Goal: Information Seeking & Learning: Learn about a topic

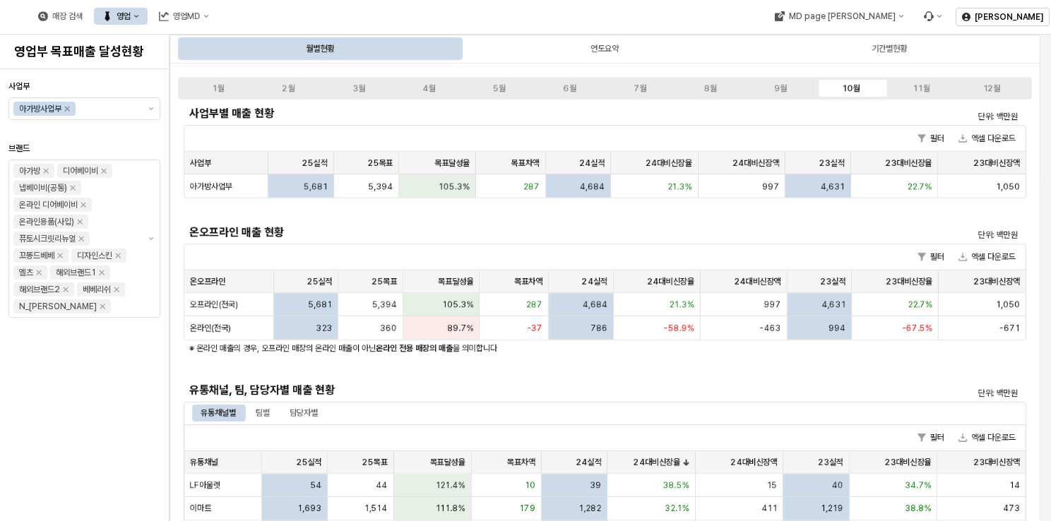
click at [654, 213] on div "사업부별 매출 현황 단위: 백만원 필터 엑셀 다운로드 사업부 사업부 25실적 25실적 25목표 25목표 목표달성율 목표달성율 목표차액 목표차액…" at bounding box center [605, 483] width 842 height 762
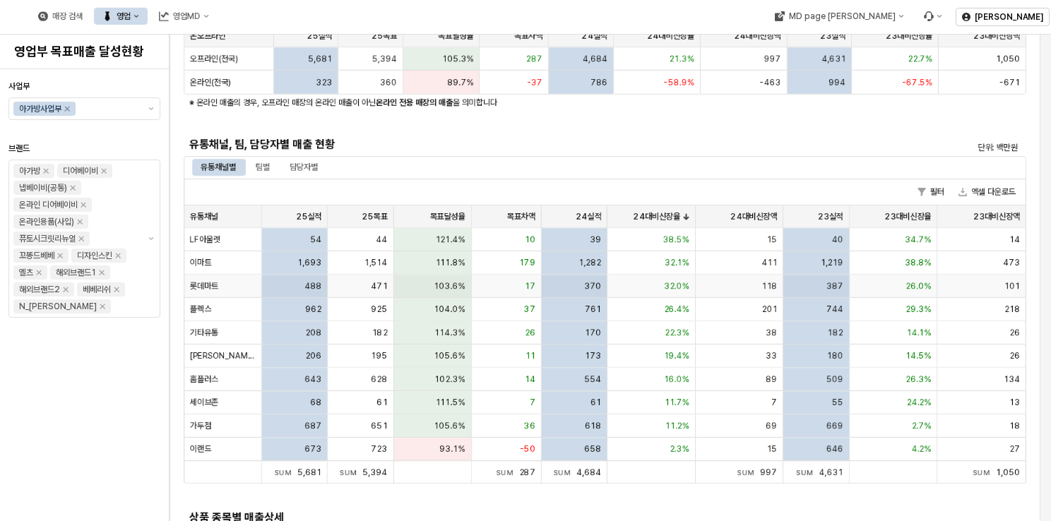
scroll to position [212, 0]
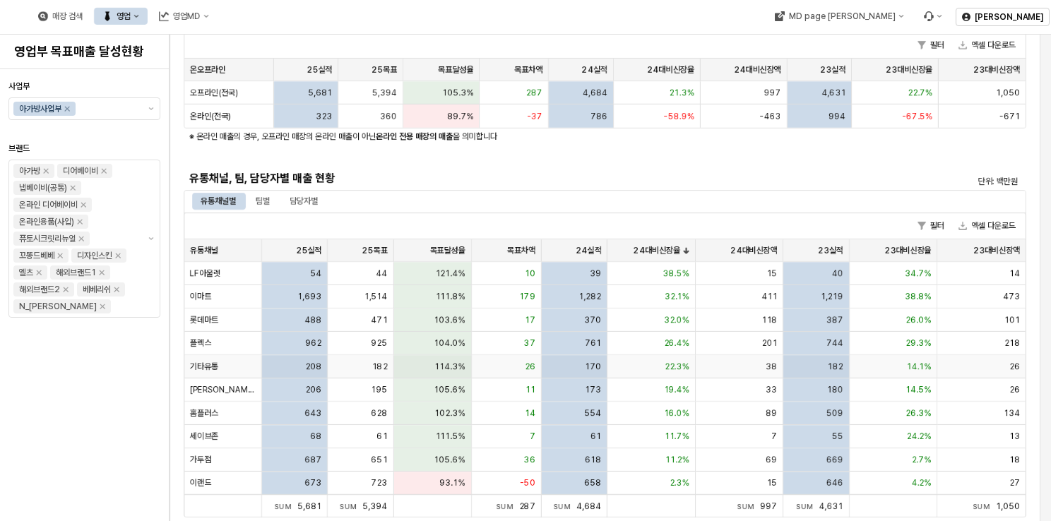
click at [645, 366] on div "22.3%" at bounding box center [651, 366] width 88 height 23
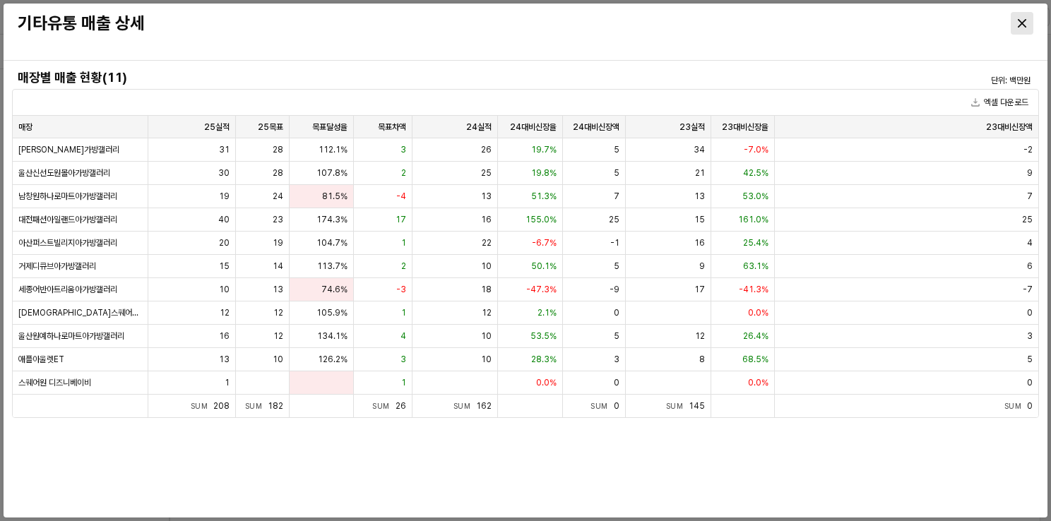
click at [1027, 21] on div "Close" at bounding box center [1021, 23] width 21 height 21
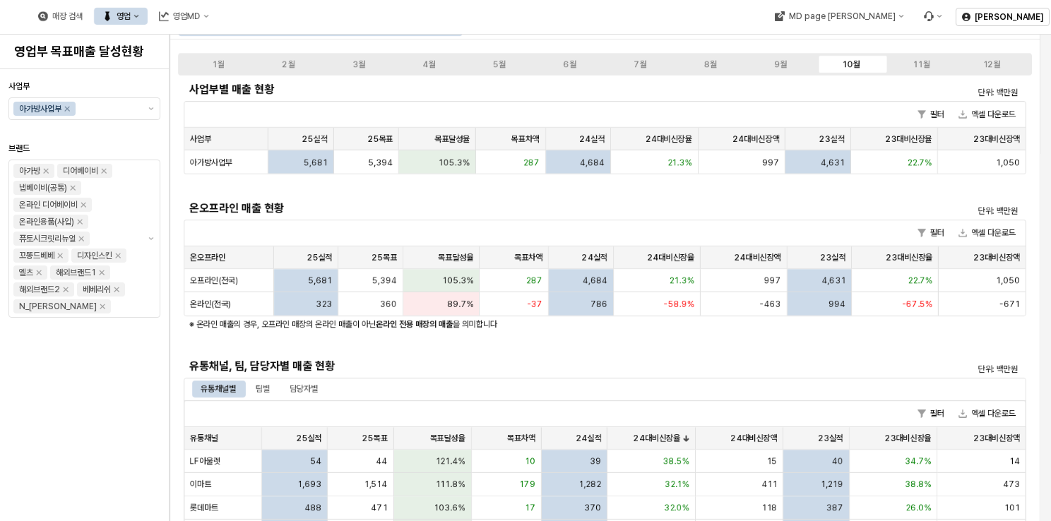
scroll to position [0, 0]
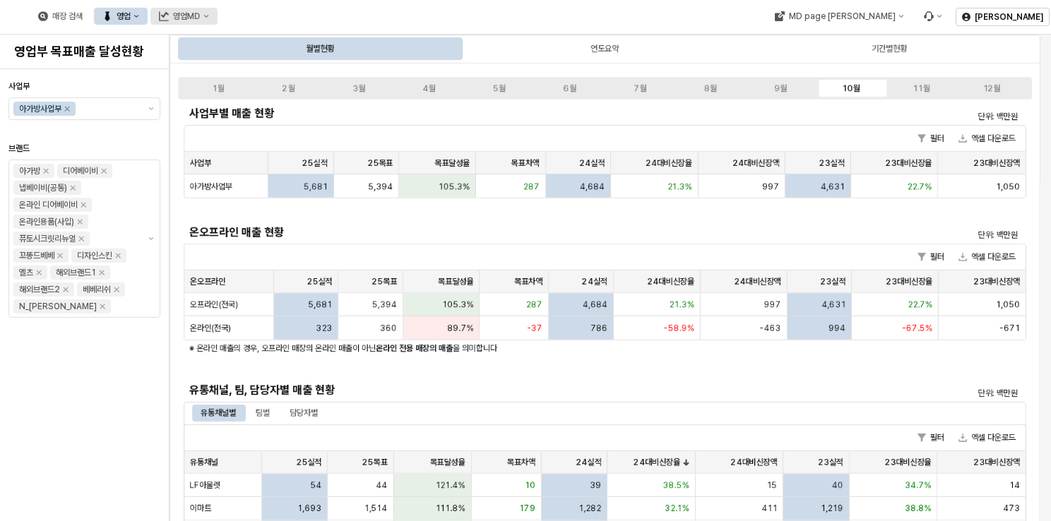
click at [217, 10] on button "영업MD" at bounding box center [183, 16] width 67 height 17
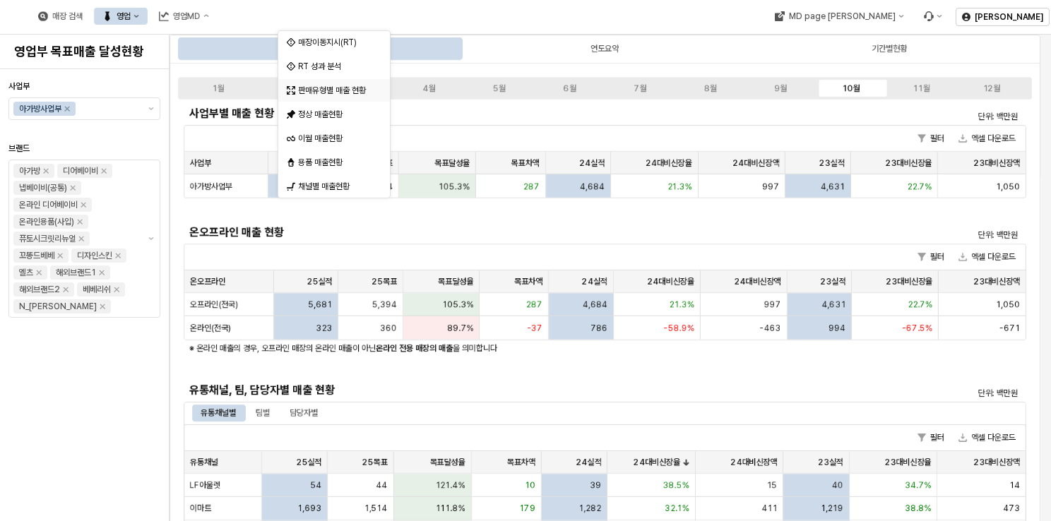
click at [336, 95] on div "판매유형별 매출 현황" at bounding box center [335, 90] width 75 height 11
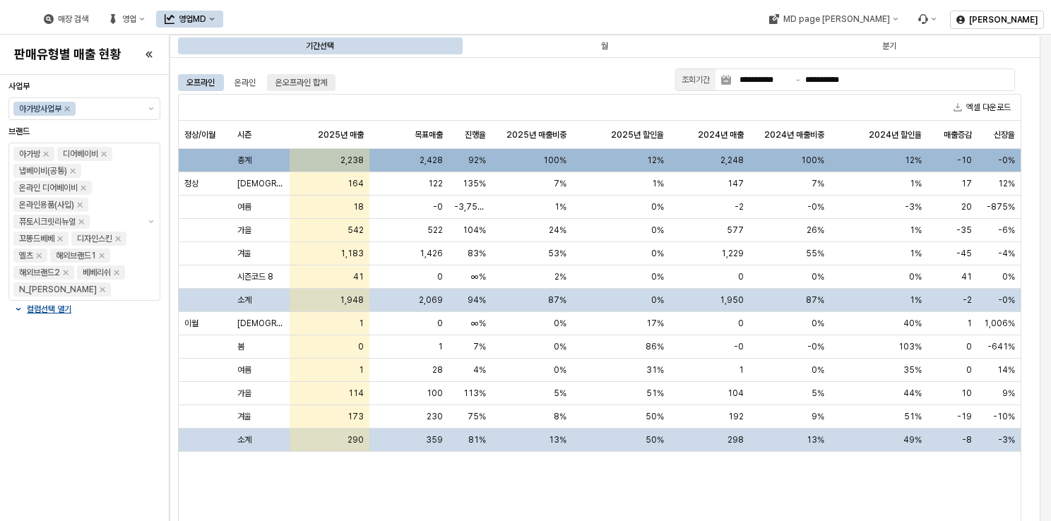
click at [305, 76] on div "온오프라인 합계" at bounding box center [301, 82] width 52 height 17
click at [647, 229] on div "0%" at bounding box center [620, 230] width 97 height 23
click at [696, 230] on div "590" at bounding box center [709, 230] width 80 height 23
drag, startPoint x: 696, startPoint y: 230, endPoint x: 727, endPoint y: 255, distance: 39.7
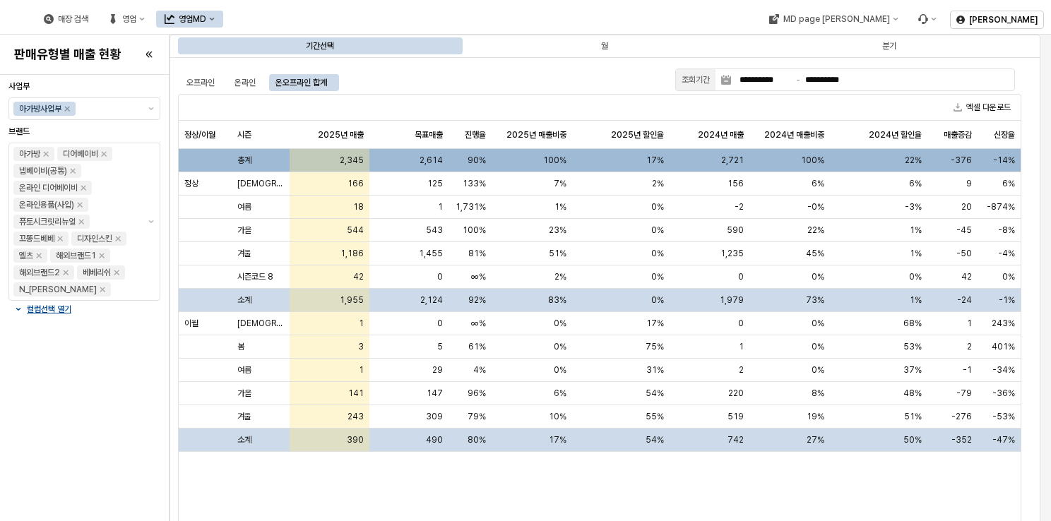
click at [727, 254] on span "1,235" at bounding box center [731, 253] width 23 height 11
click at [726, 258] on div "1,235" at bounding box center [709, 253] width 80 height 23
drag, startPoint x: 726, startPoint y: 258, endPoint x: 712, endPoint y: 277, distance: 23.7
click at [706, 275] on div "0" at bounding box center [709, 276] width 80 height 23
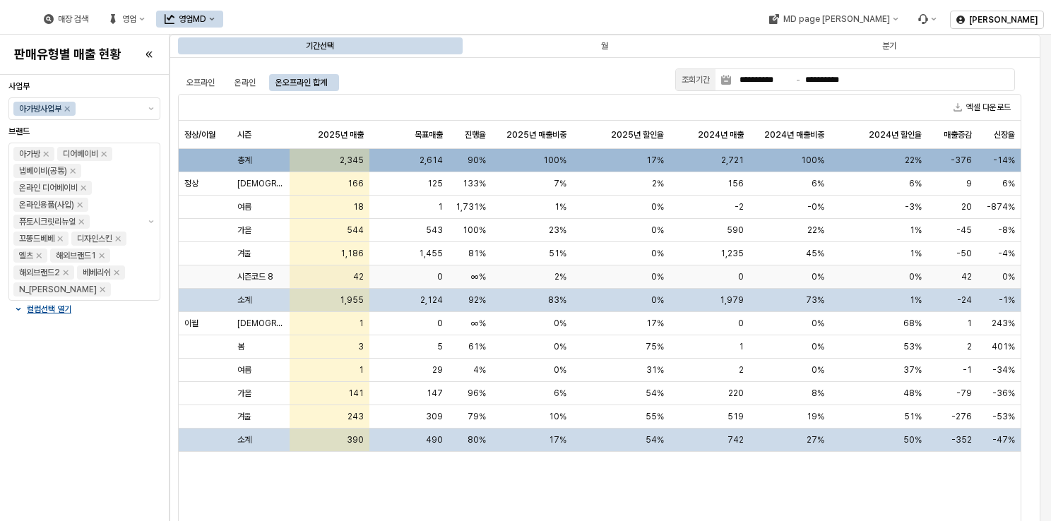
click at [733, 273] on div "0" at bounding box center [709, 276] width 80 height 23
drag, startPoint x: 733, startPoint y: 273, endPoint x: 727, endPoint y: 304, distance: 30.9
click at [728, 304] on span "1,979" at bounding box center [731, 299] width 24 height 11
click at [727, 304] on span "1,979" at bounding box center [731, 299] width 24 height 11
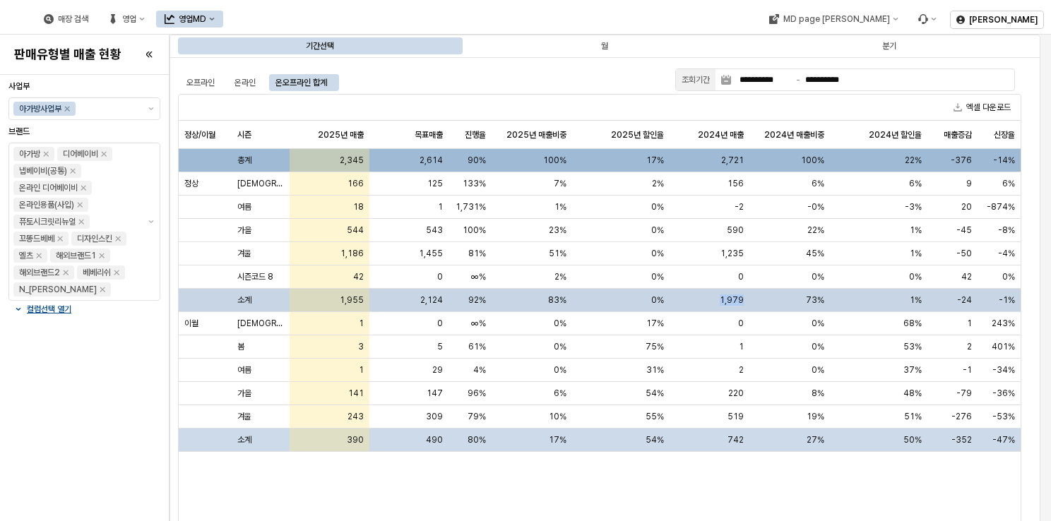
click at [727, 304] on span "1,979" at bounding box center [731, 299] width 24 height 11
drag, startPoint x: 727, startPoint y: 304, endPoint x: 710, endPoint y: 310, distance: 18.1
click at [710, 310] on div "1,979" at bounding box center [709, 300] width 80 height 23
click at [889, 17] on div "MD page [PERSON_NAME]" at bounding box center [835, 19] width 107 height 10
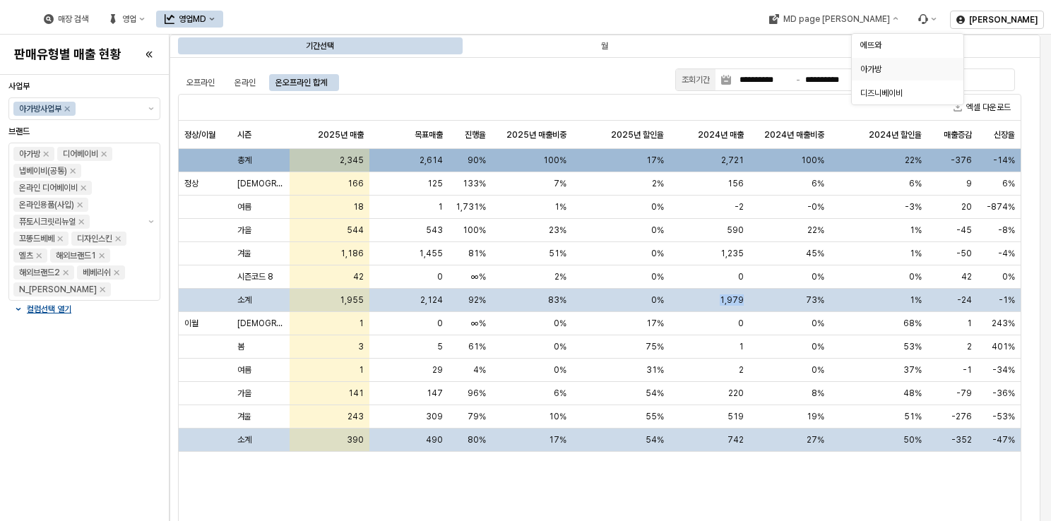
click at [884, 72] on div "아가방" at bounding box center [903, 69] width 86 height 11
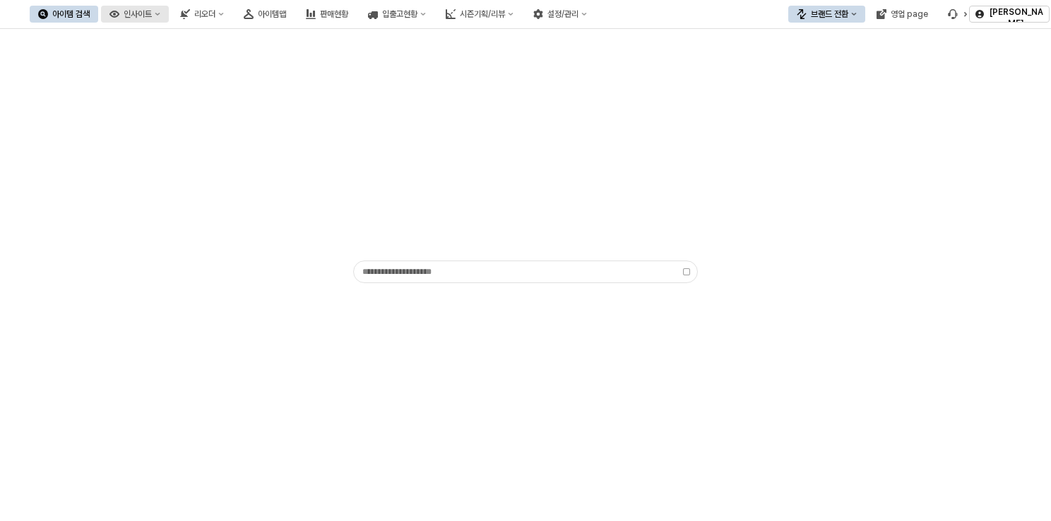
click at [152, 16] on div "인사이트" at bounding box center [138, 14] width 28 height 10
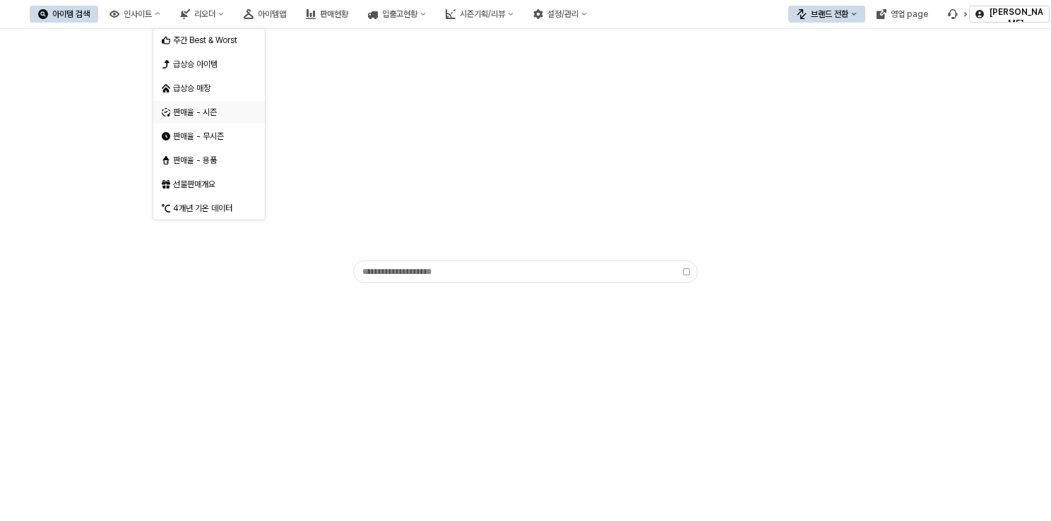
click at [232, 112] on div "판매율 - 시즌" at bounding box center [210, 112] width 75 height 11
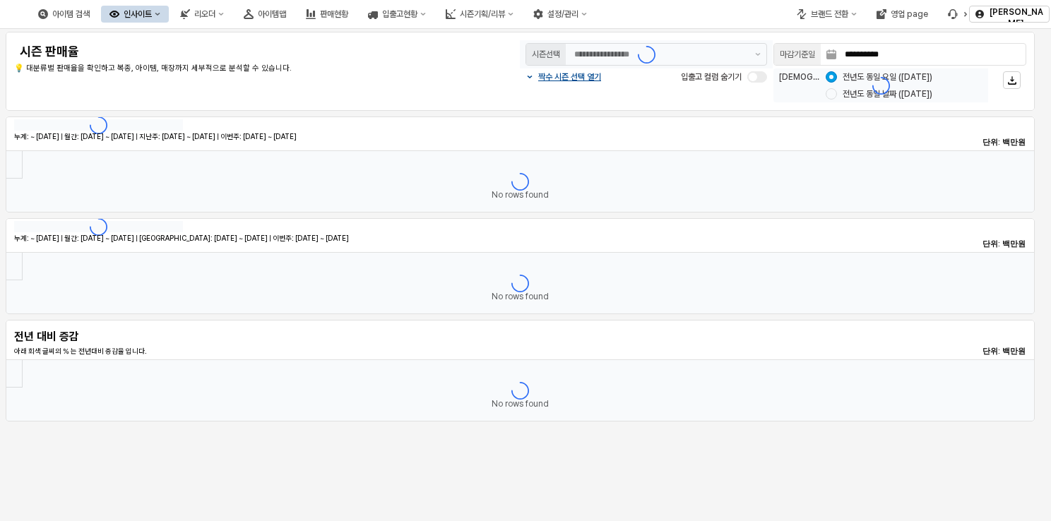
type input "********"
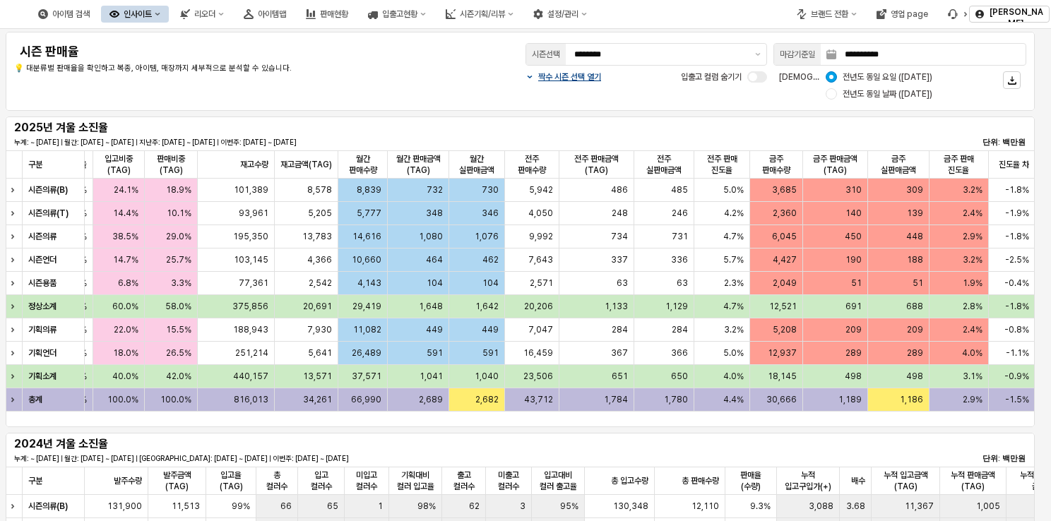
click at [529, 79] on div "짝수 시즌 선택 열기" at bounding box center [563, 76] width 76 height 11
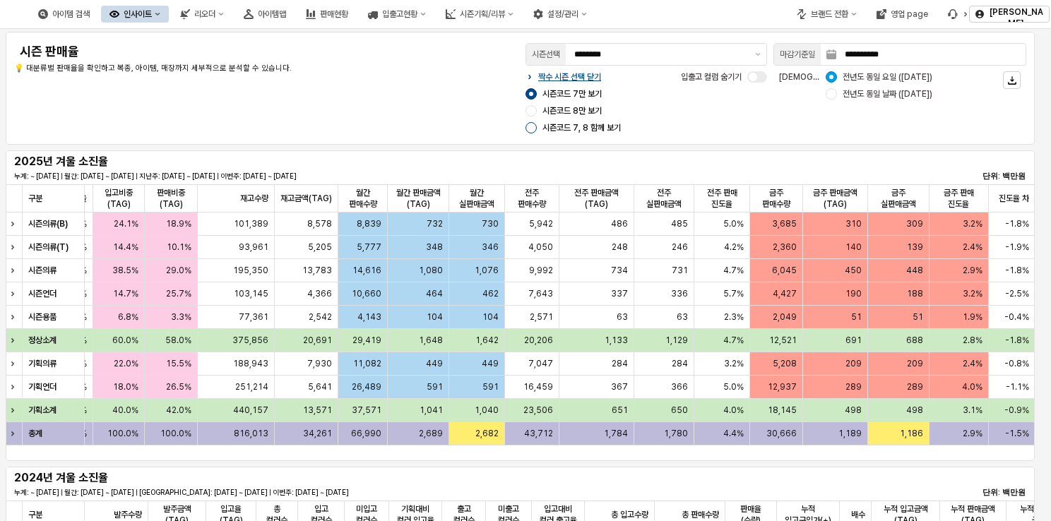
click at [526, 128] on div "App Frame" at bounding box center [530, 127] width 11 height 11
click at [529, 109] on div "App Frame" at bounding box center [530, 110] width 11 height 11
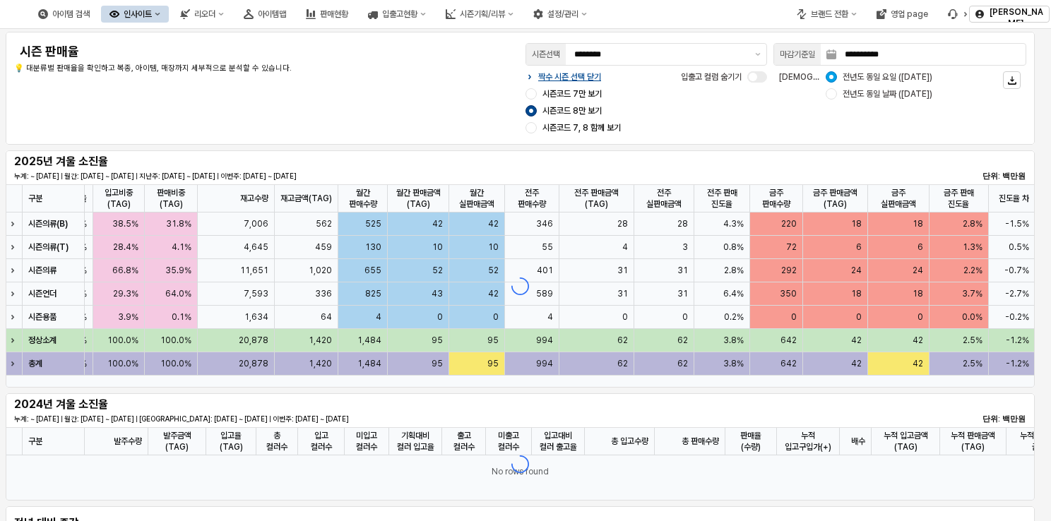
drag, startPoint x: 899, startPoint y: 383, endPoint x: 989, endPoint y: 390, distance: 90.6
click at [989, 390] on div "2025년 겨울 소진율 누계: ~ [DATE] | 월간: [DATE] ~ [DATE] | 지난주: [DATE] ~ [DATE] | 이번주: […" at bounding box center [520, 269] width 1040 height 243
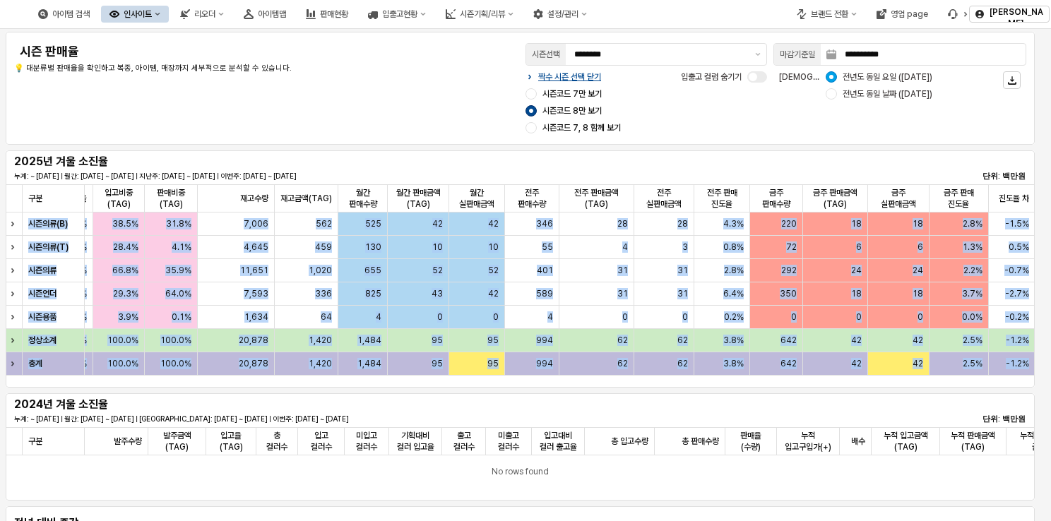
drag, startPoint x: 989, startPoint y: 390, endPoint x: 939, endPoint y: 405, distance: 52.3
click at [939, 405] on div "2024년 겨울 소진율 누계: ~ [DATE] | 월간: [DATE] ~ [DATE] | [GEOGRAPHIC_DATA]: [DATE] ~ […" at bounding box center [520, 410] width 1012 height 28
click at [976, 407] on div "2024년 겨울 소진율 누계: ~ [DATE] | 월간: [DATE] ~ [DATE] | [GEOGRAPHIC_DATA]: [DATE] ~ […" at bounding box center [520, 410] width 1012 height 28
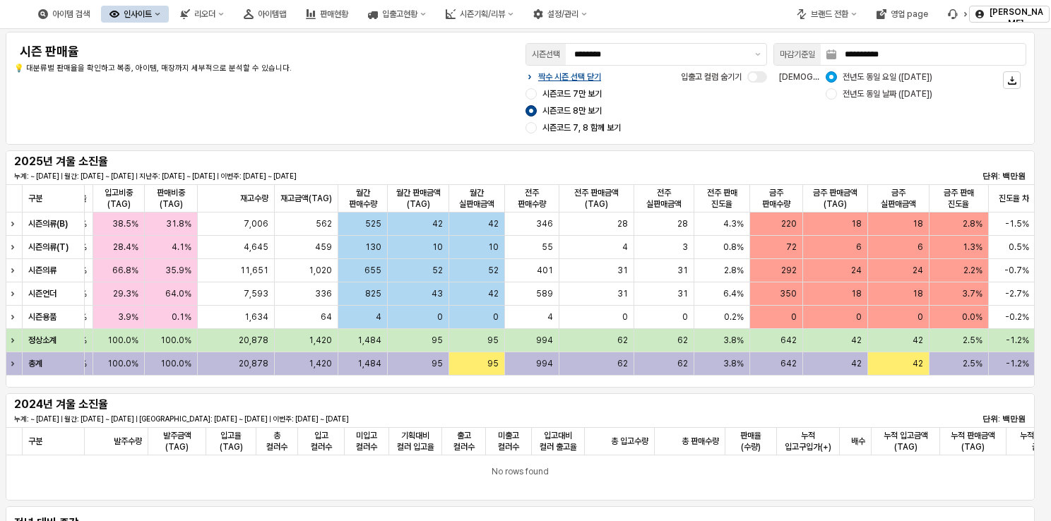
click at [929, 142] on div "**********" at bounding box center [520, 88] width 1029 height 113
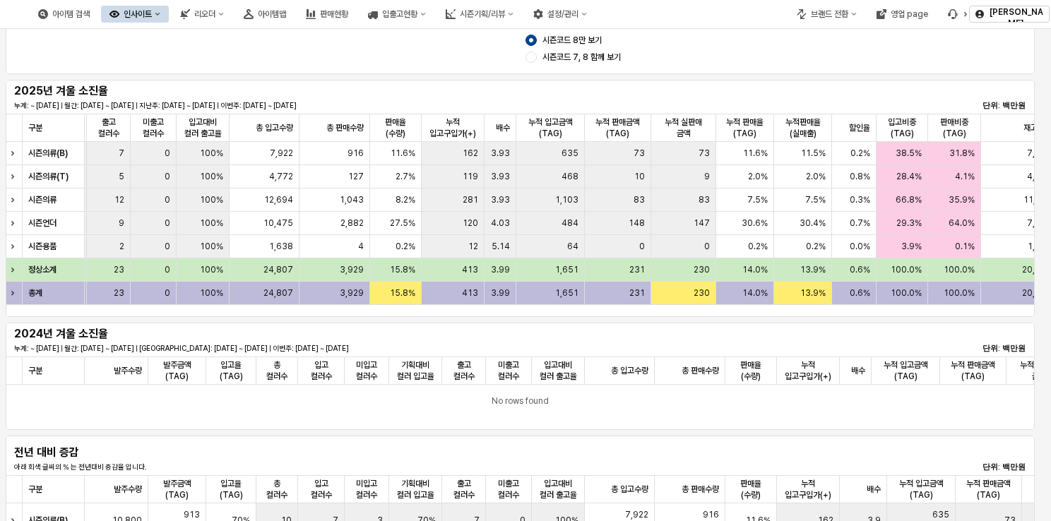
scroll to position [0, 364]
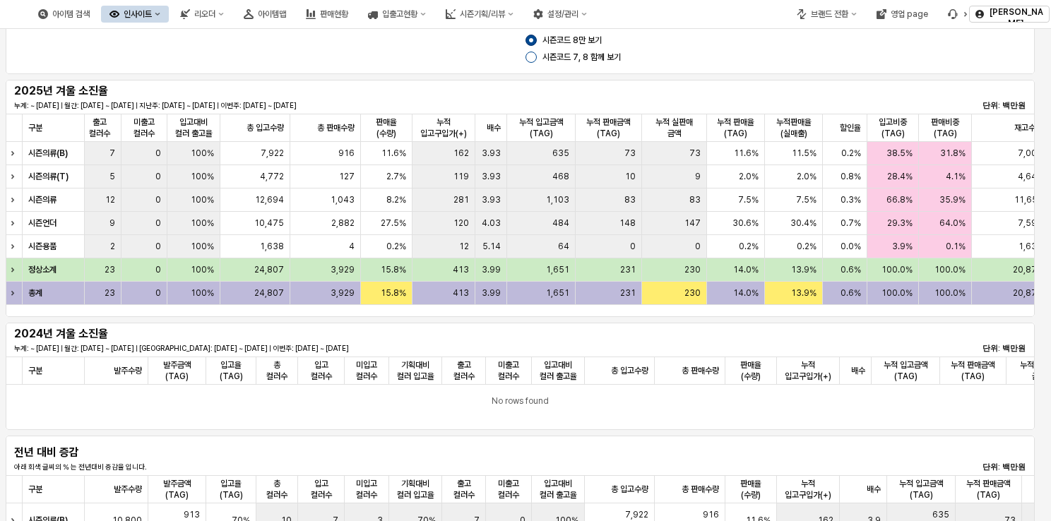
click at [533, 61] on div "App Frame" at bounding box center [530, 57] width 11 height 11
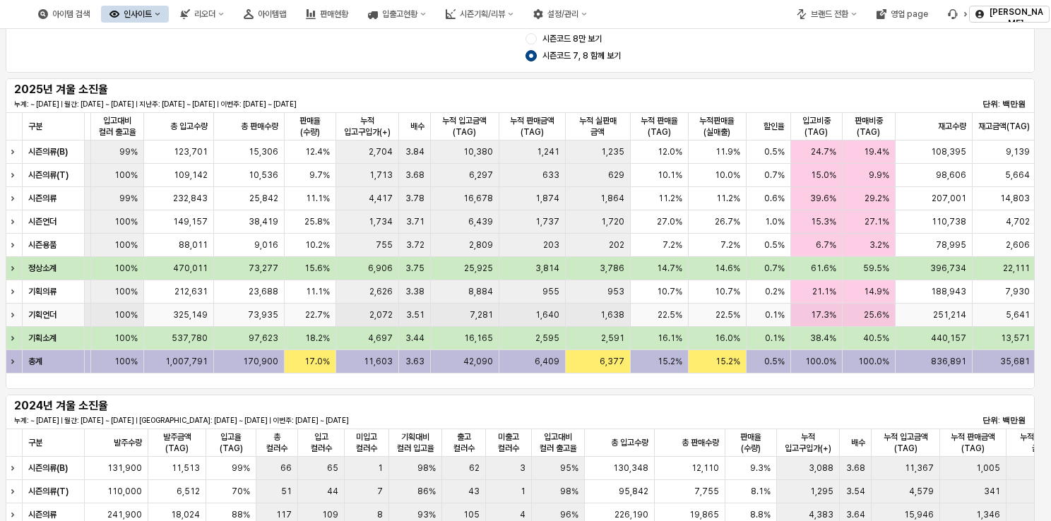
scroll to position [0, 0]
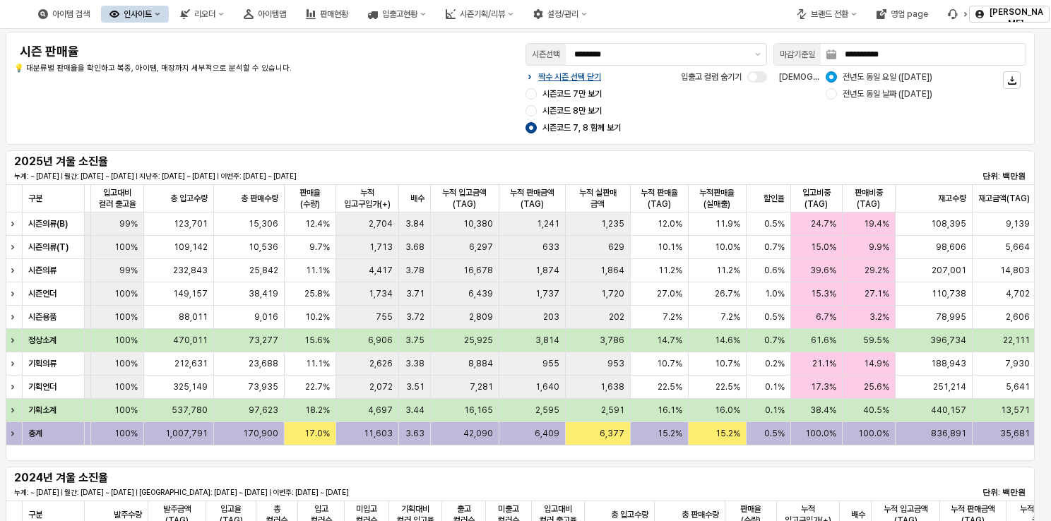
click at [152, 16] on div "인사이트" at bounding box center [138, 14] width 28 height 10
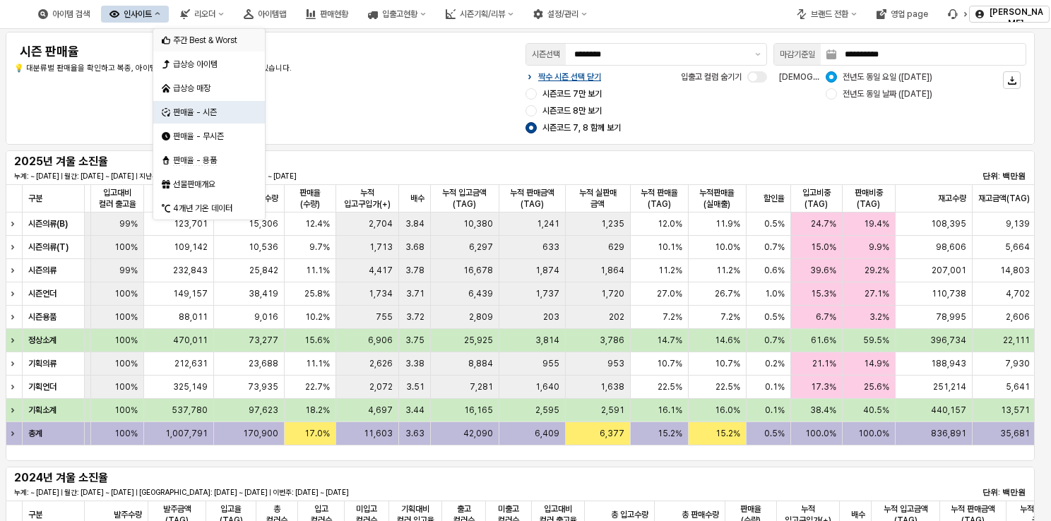
click at [215, 43] on div "주간 Best & Worst" at bounding box center [210, 40] width 75 height 11
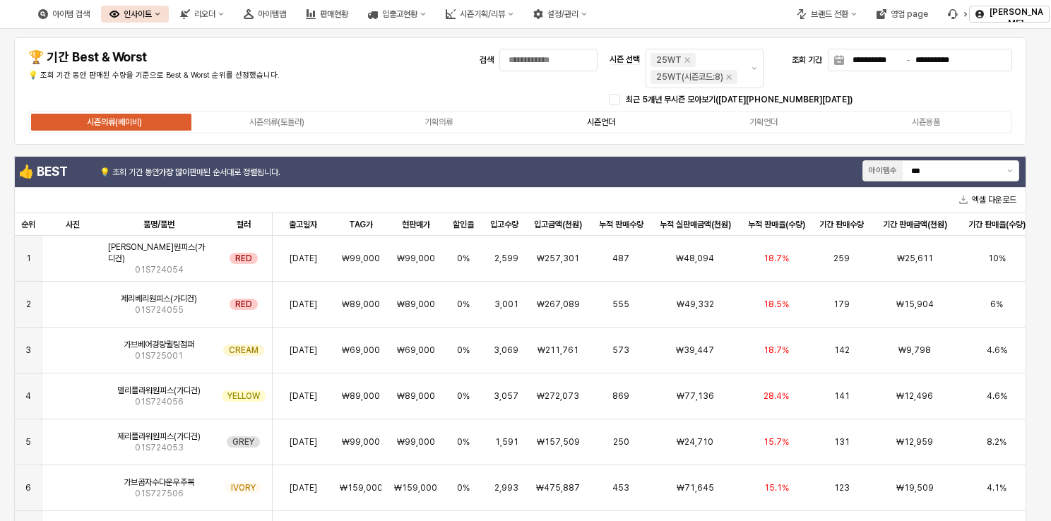
click at [557, 126] on label "시즌언더" at bounding box center [601, 122] width 162 height 13
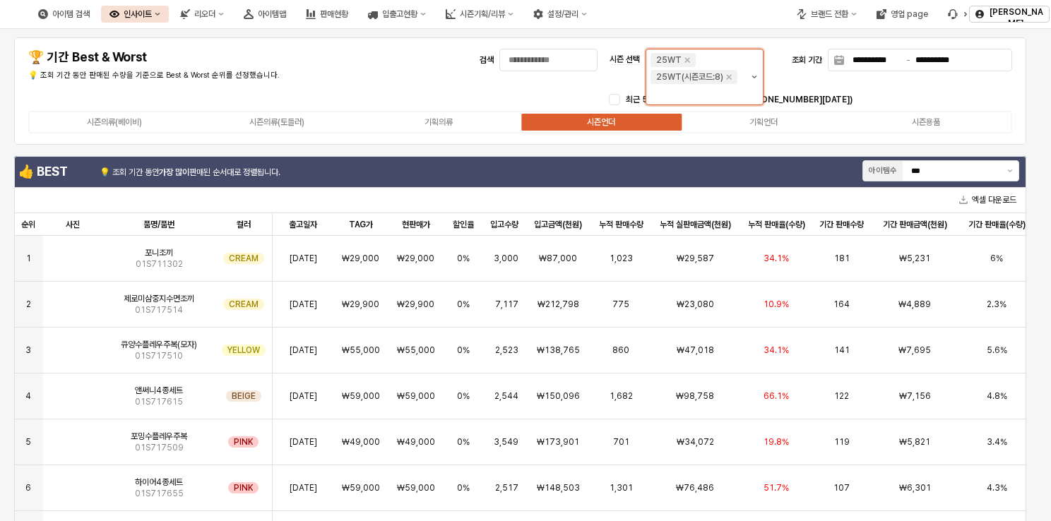
click at [756, 71] on button "제안 사항 표시" at bounding box center [754, 76] width 17 height 55
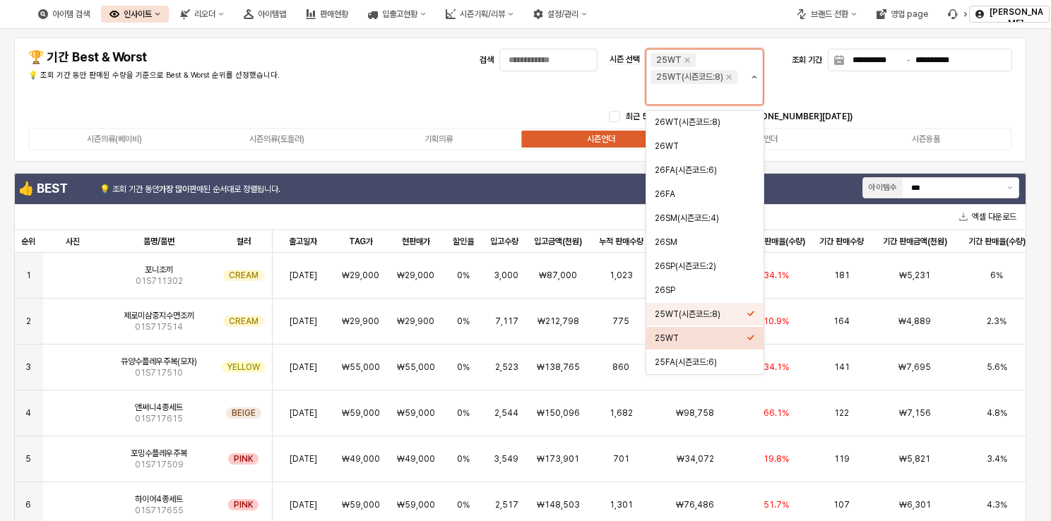
click at [756, 71] on button "제안 사항 표시" at bounding box center [754, 76] width 17 height 55
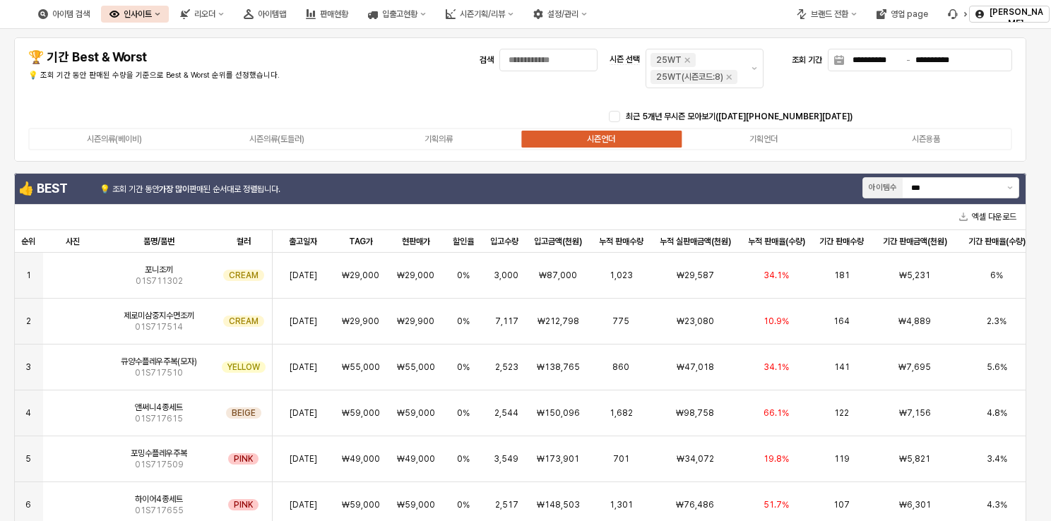
click at [847, 109] on div "**********" at bounding box center [520, 99] width 995 height 107
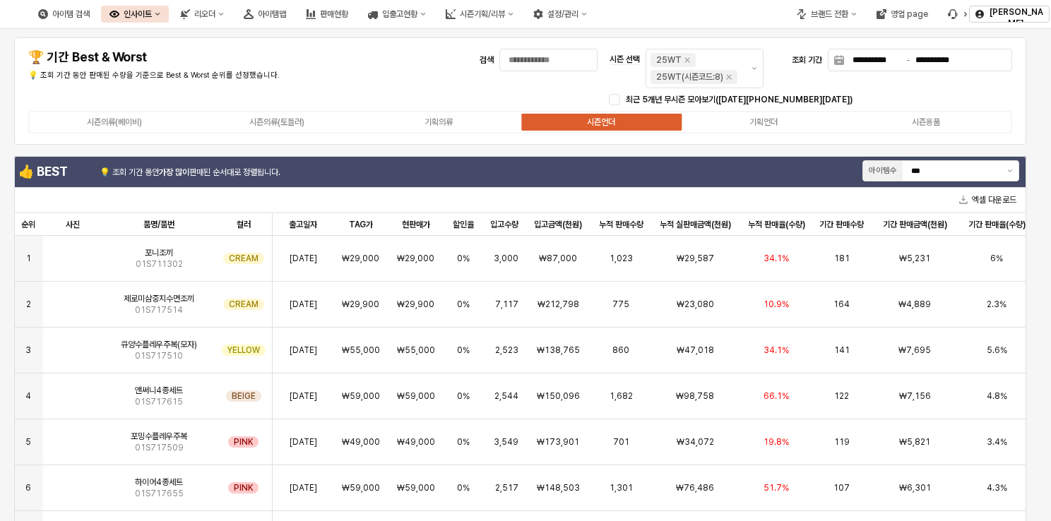
click at [503, 151] on div "App Frame" at bounding box center [519, 151] width 1023 height 6
